Goal: Information Seeking & Learning: Check status

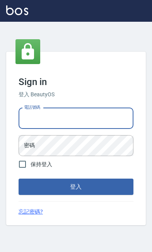
type input "0919522863"
click at [76, 195] on button "登入" at bounding box center [76, 186] width 115 height 16
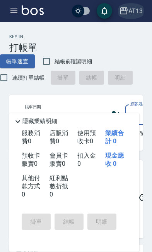
click at [138, 7] on div "AT13" at bounding box center [136, 11] width 14 height 10
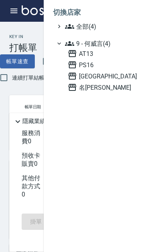
click at [101, 87] on span "名留仁二" at bounding box center [104, 87] width 72 height 9
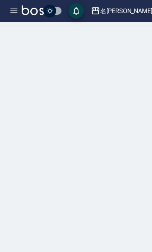
click at [12, 8] on icon "button" at bounding box center [13, 10] width 9 height 9
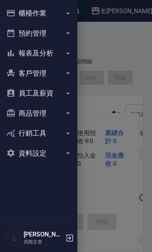
click at [74, 50] on button "報表及分析" at bounding box center [38, 53] width 71 height 20
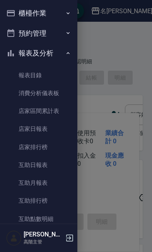
click at [50, 129] on link "店家日報表" at bounding box center [38, 129] width 71 height 18
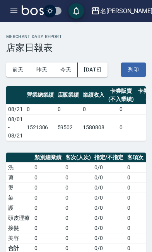
click at [43, 68] on button "昨天" at bounding box center [42, 69] width 24 height 14
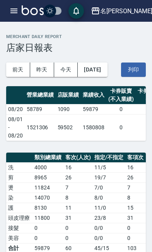
click at [17, 68] on button "前天" at bounding box center [18, 69] width 24 height 14
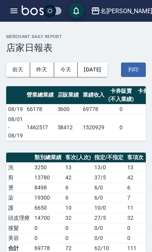
click at [41, 67] on button "昨天" at bounding box center [42, 69] width 24 height 14
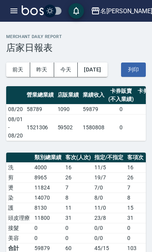
click at [138, 8] on div "名留仁二" at bounding box center [126, 11] width 52 height 10
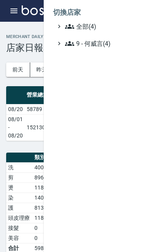
click at [106, 47] on span "9 - 何威言(4)" at bounding box center [102, 43] width 75 height 9
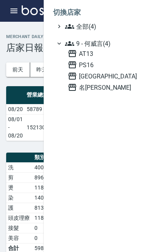
click at [93, 54] on span "AT13" at bounding box center [104, 53] width 72 height 9
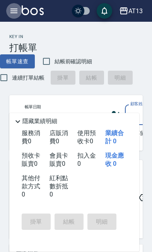
click at [15, 14] on icon "button" at bounding box center [13, 10] width 9 height 9
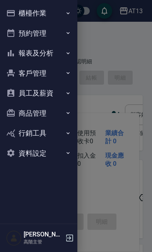
click at [70, 52] on icon "button" at bounding box center [68, 53] width 6 height 6
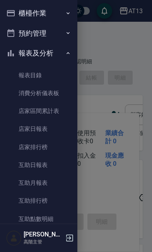
click at [50, 128] on link "店家日報表" at bounding box center [38, 129] width 71 height 18
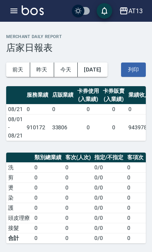
click at [41, 70] on button "昨天" at bounding box center [42, 69] width 24 height 14
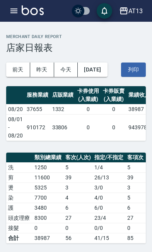
click at [16, 64] on button "前天" at bounding box center [18, 69] width 24 height 14
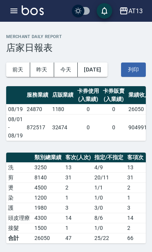
click at [42, 66] on button "昨天" at bounding box center [42, 69] width 24 height 14
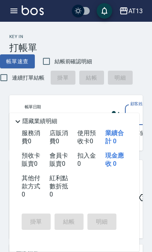
click at [17, 7] on icon "button" at bounding box center [13, 10] width 9 height 9
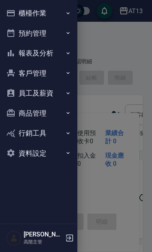
click at [69, 52] on icon "button" at bounding box center [68, 53] width 6 height 6
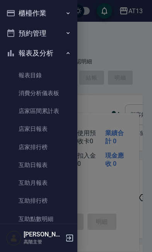
click at [48, 129] on link "店家日報表" at bounding box center [38, 129] width 71 height 18
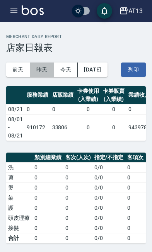
click at [40, 67] on button "昨天" at bounding box center [42, 69] width 24 height 14
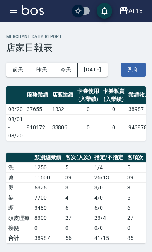
click at [17, 65] on button "前天" at bounding box center [18, 69] width 24 height 14
